Goal: Communication & Community: Connect with others

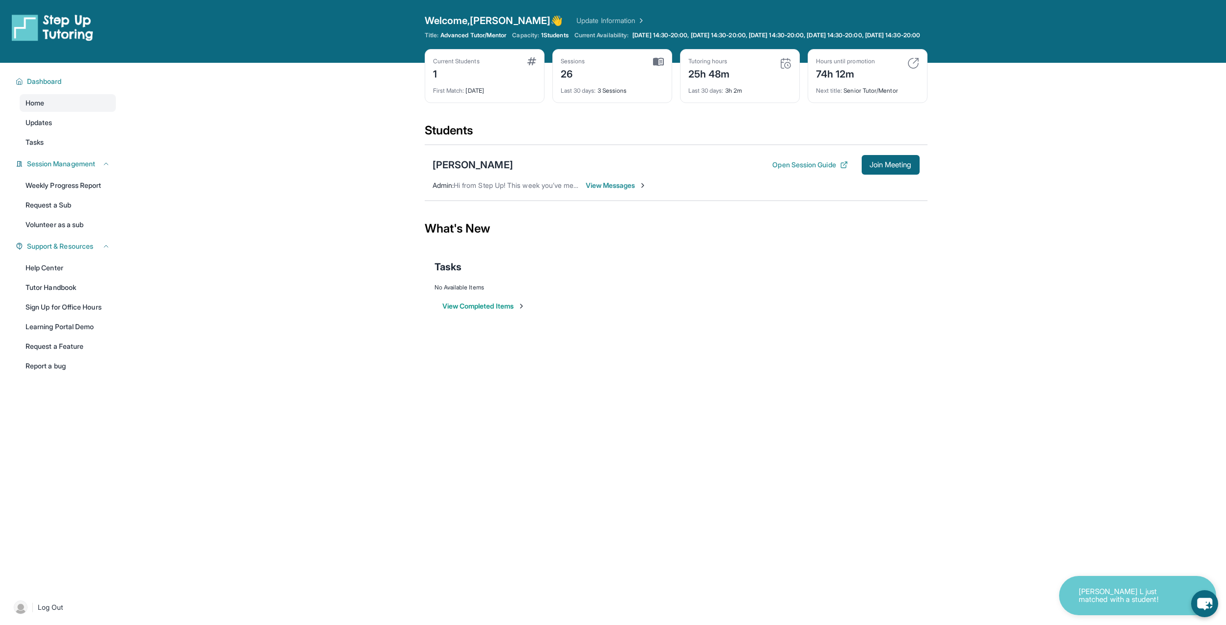
click at [916, 69] on img at bounding box center [913, 63] width 12 height 12
click at [630, 190] on span "View Messages" at bounding box center [616, 186] width 61 height 10
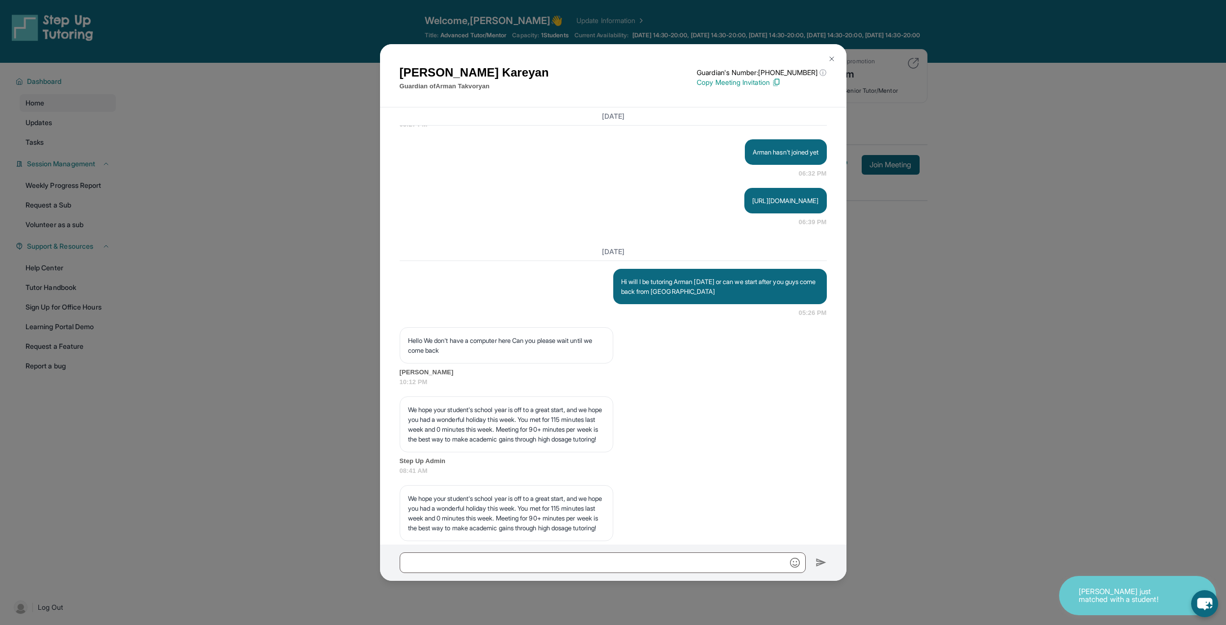
scroll to position [11611, 0]
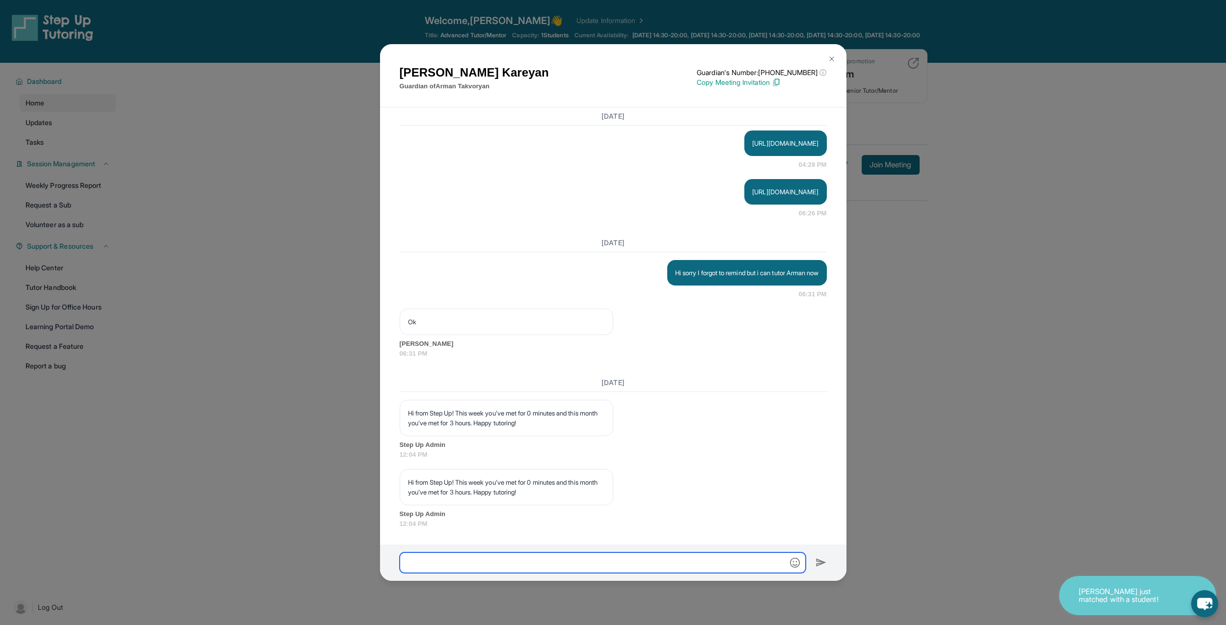
click at [605, 562] on input "text" at bounding box center [603, 563] width 406 height 21
type input "*"
type input "**********"
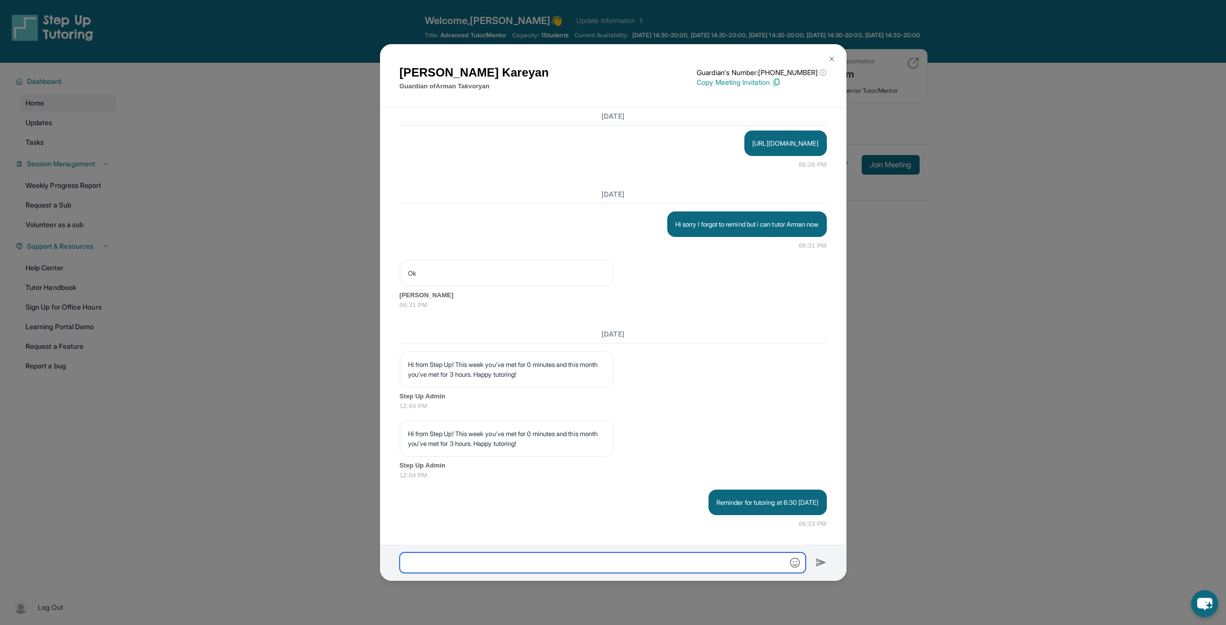
scroll to position [11660, 0]
click at [831, 54] on button at bounding box center [832, 59] width 20 height 20
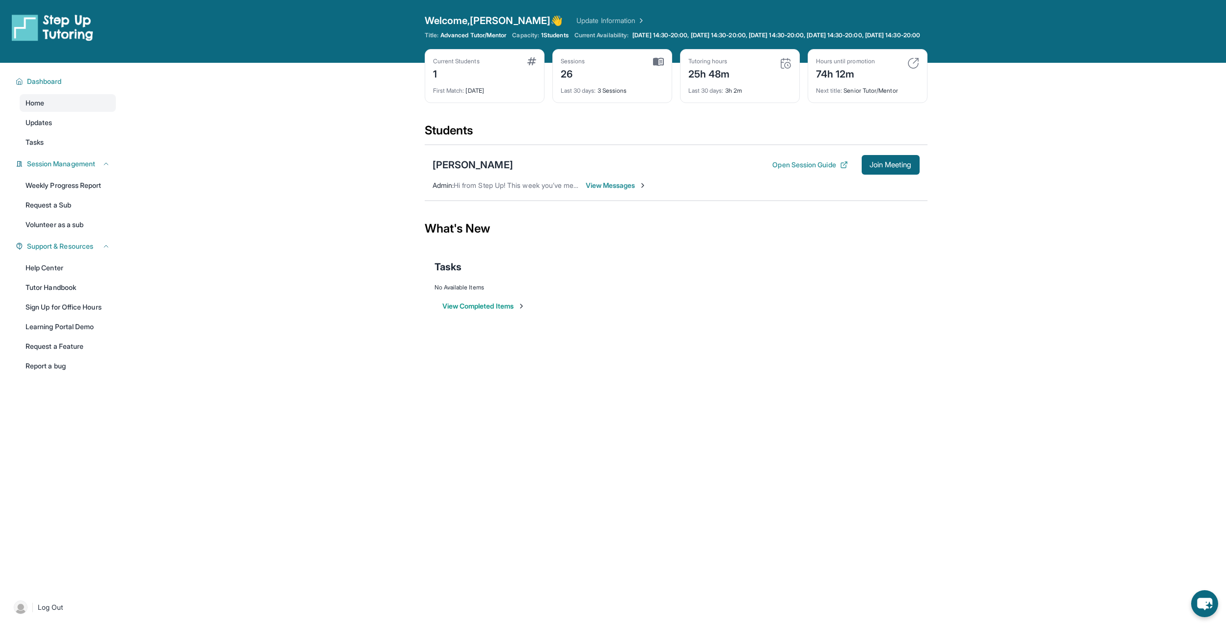
click at [605, 190] on span "View Messages" at bounding box center [616, 186] width 61 height 10
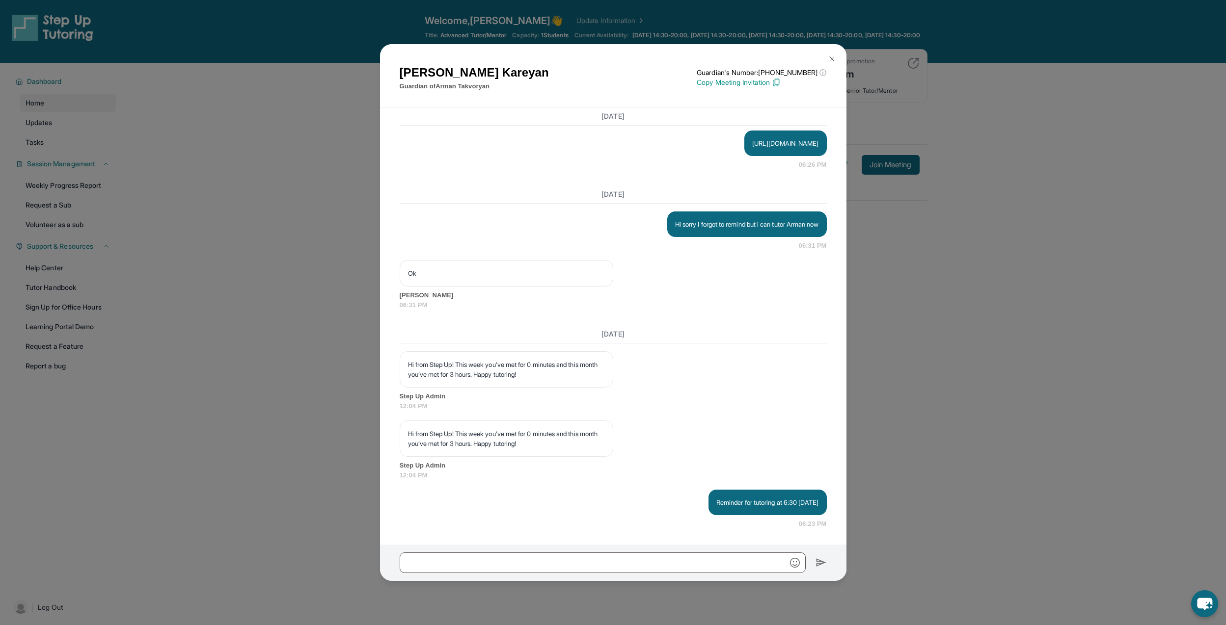
click at [828, 57] on img at bounding box center [832, 59] width 8 height 8
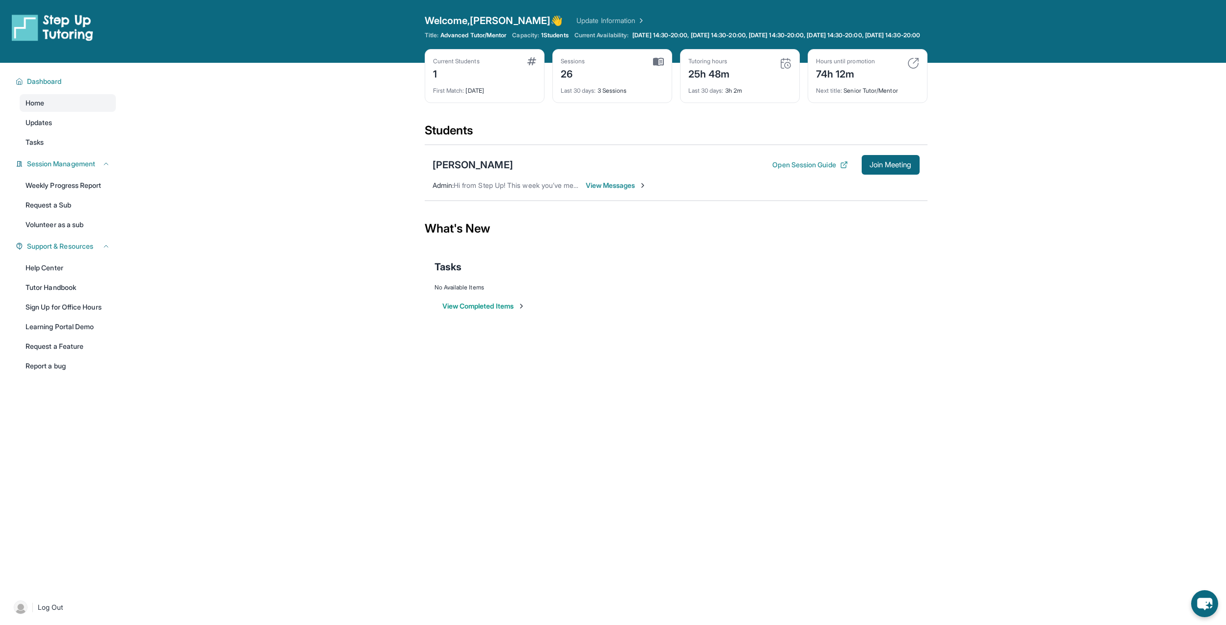
click at [880, 184] on div "[PERSON_NAME] Open Session Guide Join Meeting Admin : Hi from Step Up! This wee…" at bounding box center [676, 173] width 503 height 56
click at [883, 175] on button "Join Meeting" at bounding box center [891, 165] width 58 height 20
click at [617, 190] on span "View Messages" at bounding box center [616, 186] width 61 height 10
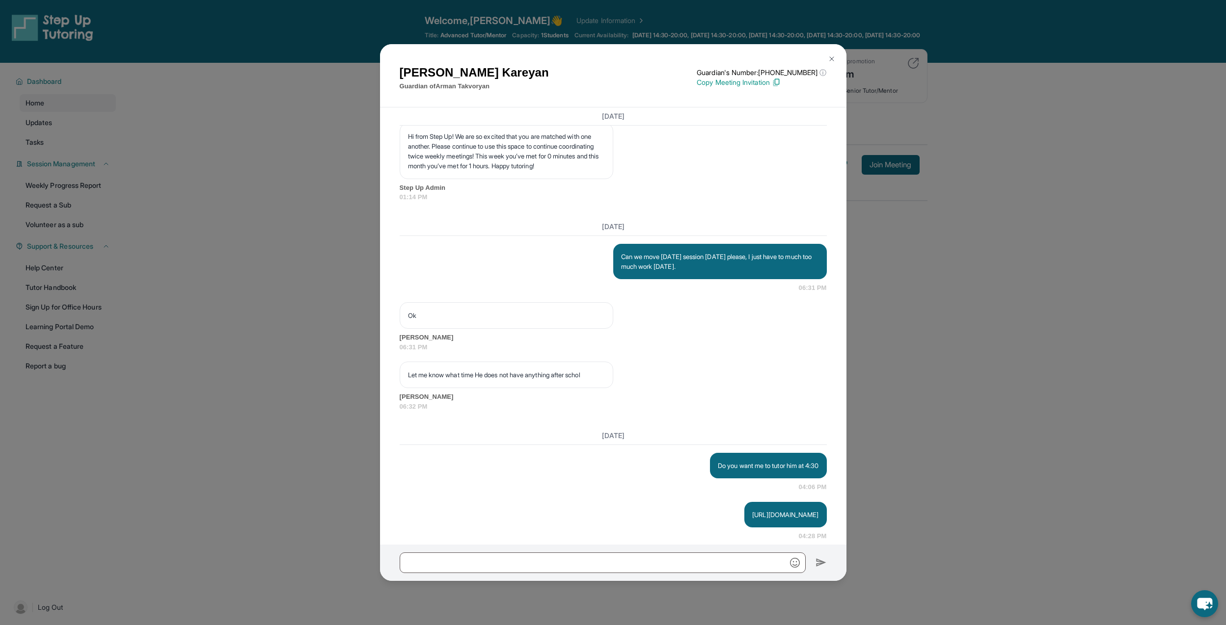
scroll to position [11719, 0]
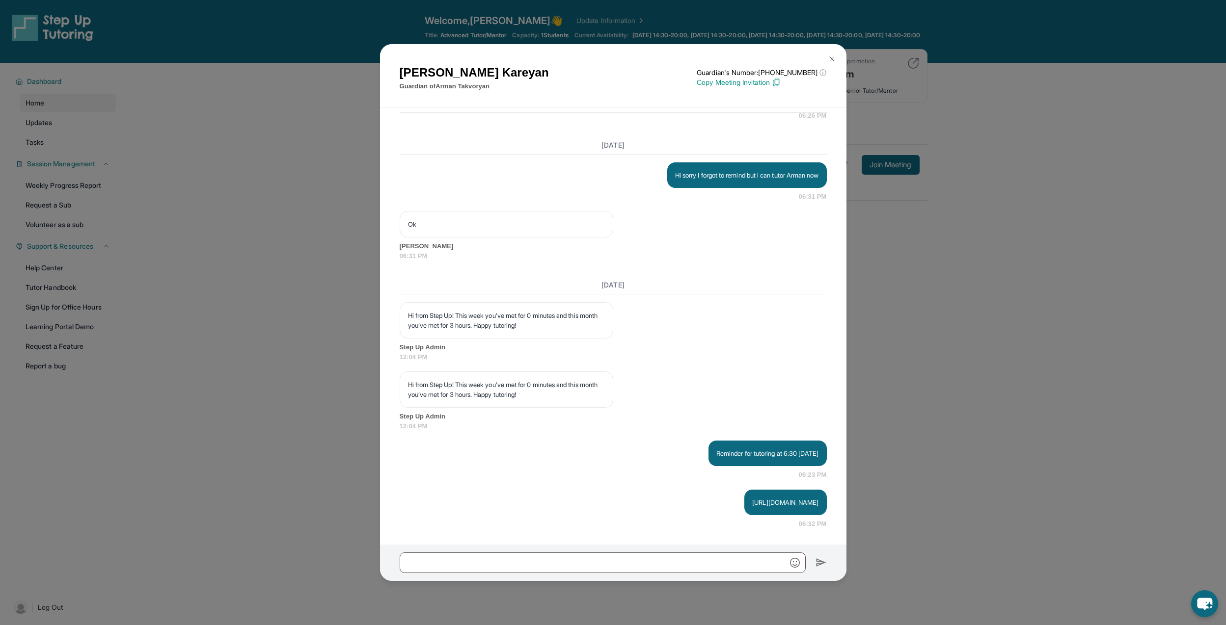
click at [833, 57] on img at bounding box center [832, 59] width 8 height 8
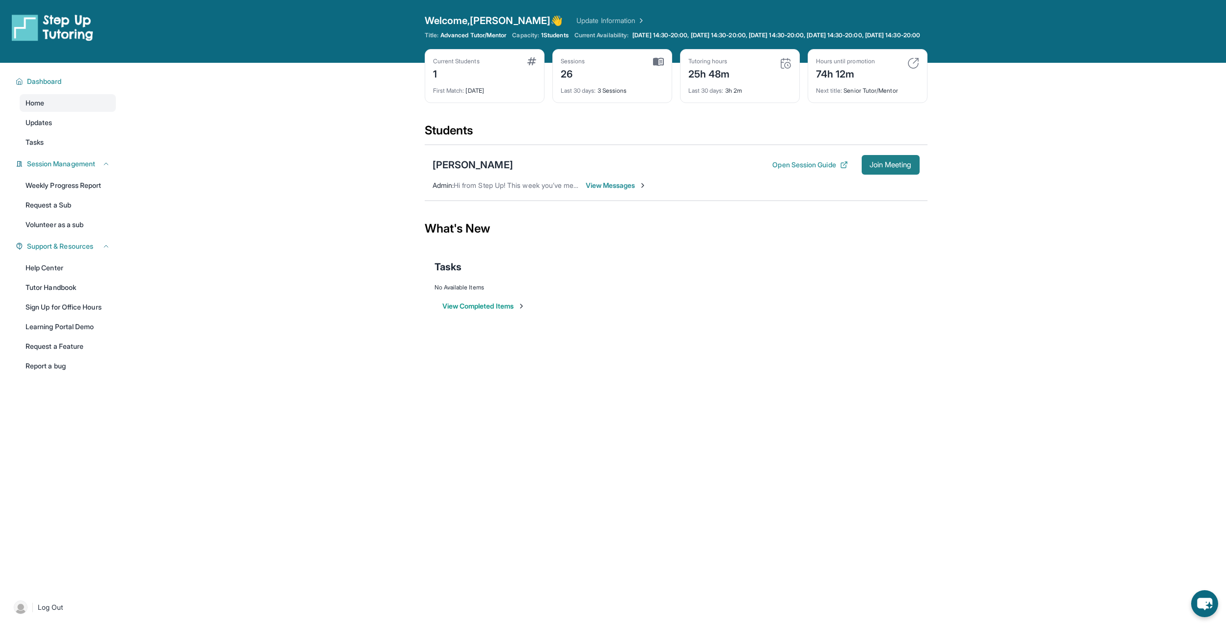
click at [910, 175] on button "Join Meeting" at bounding box center [891, 165] width 58 height 20
